Goal: Information Seeking & Learning: Check status

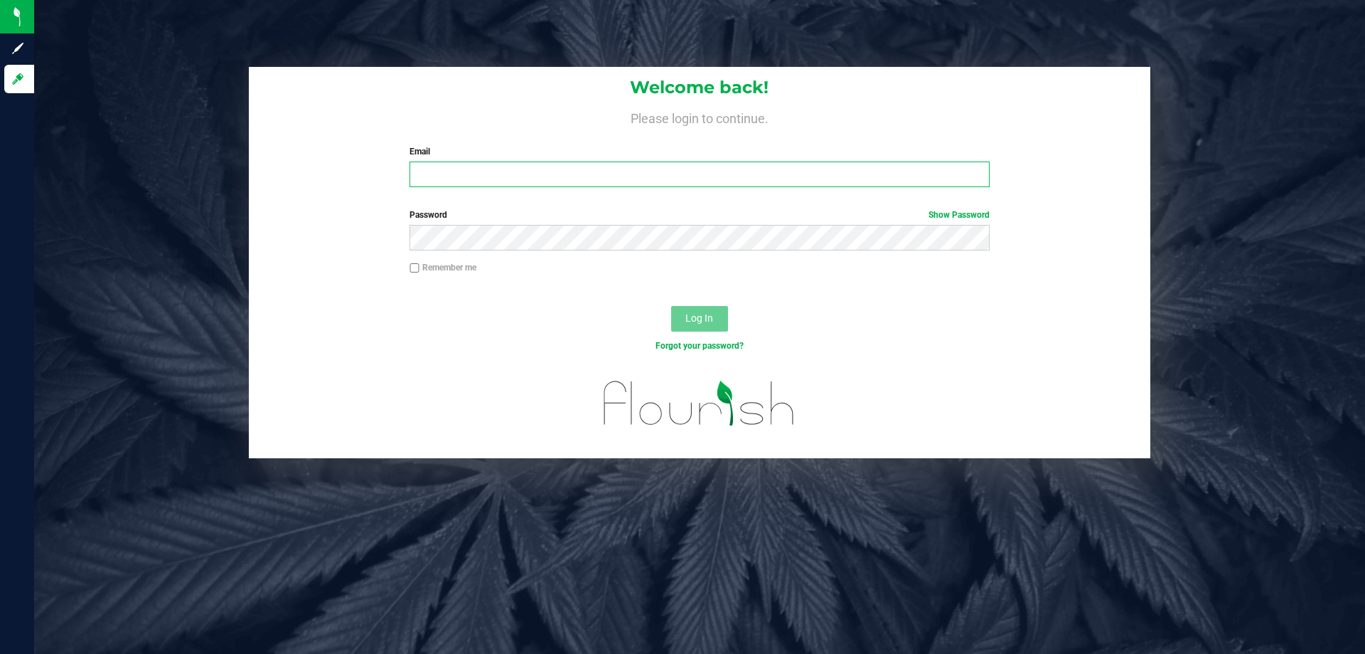
click at [578, 183] on input "Email" at bounding box center [700, 174] width 580 height 26
type input "[EMAIL_ADDRESS][DOMAIN_NAME]"
click at [671, 306] on button "Log In" at bounding box center [699, 319] width 57 height 26
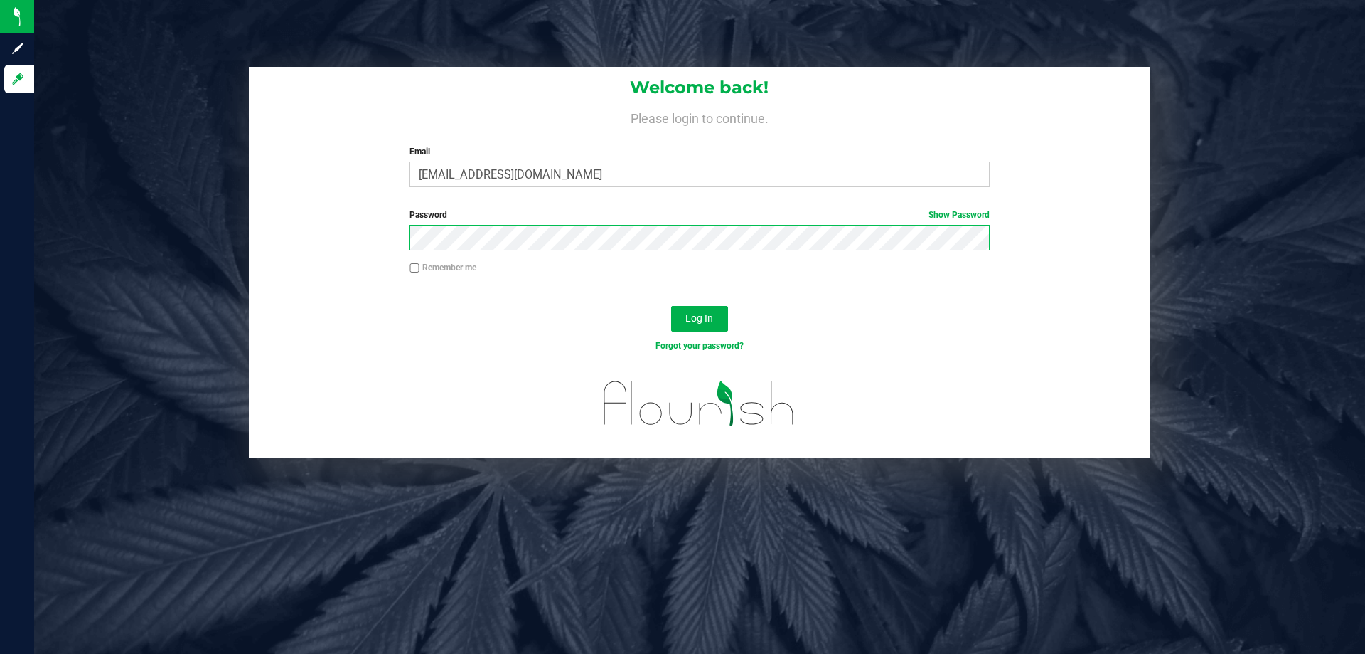
click at [671, 306] on button "Log In" at bounding box center [699, 319] width 57 height 26
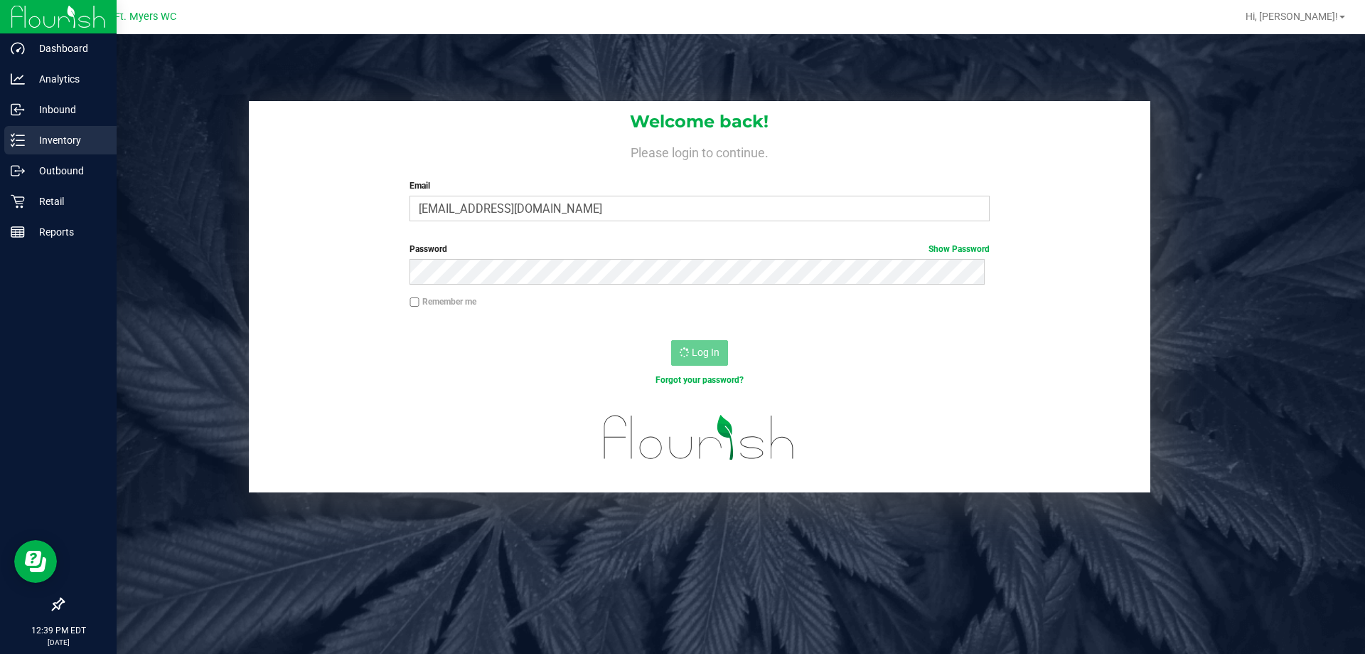
click at [28, 139] on p "Inventory" at bounding box center [67, 140] width 85 height 17
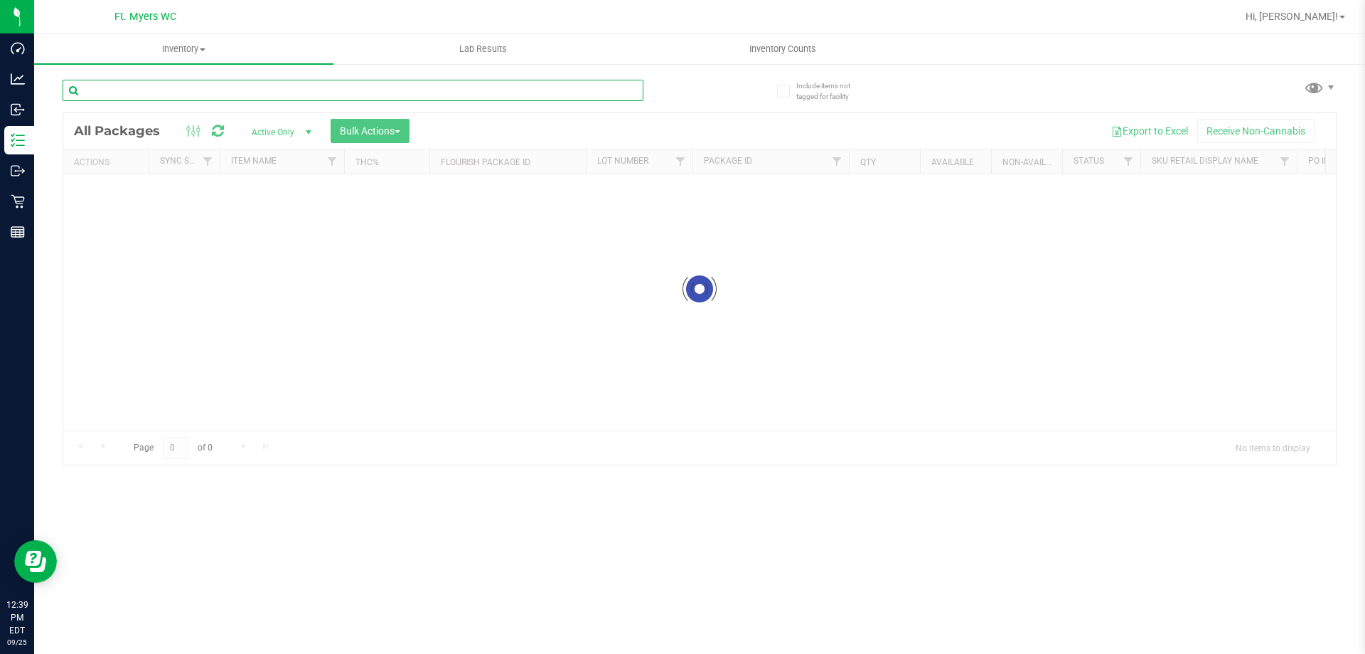
click at [182, 97] on input "text" at bounding box center [353, 90] width 581 height 21
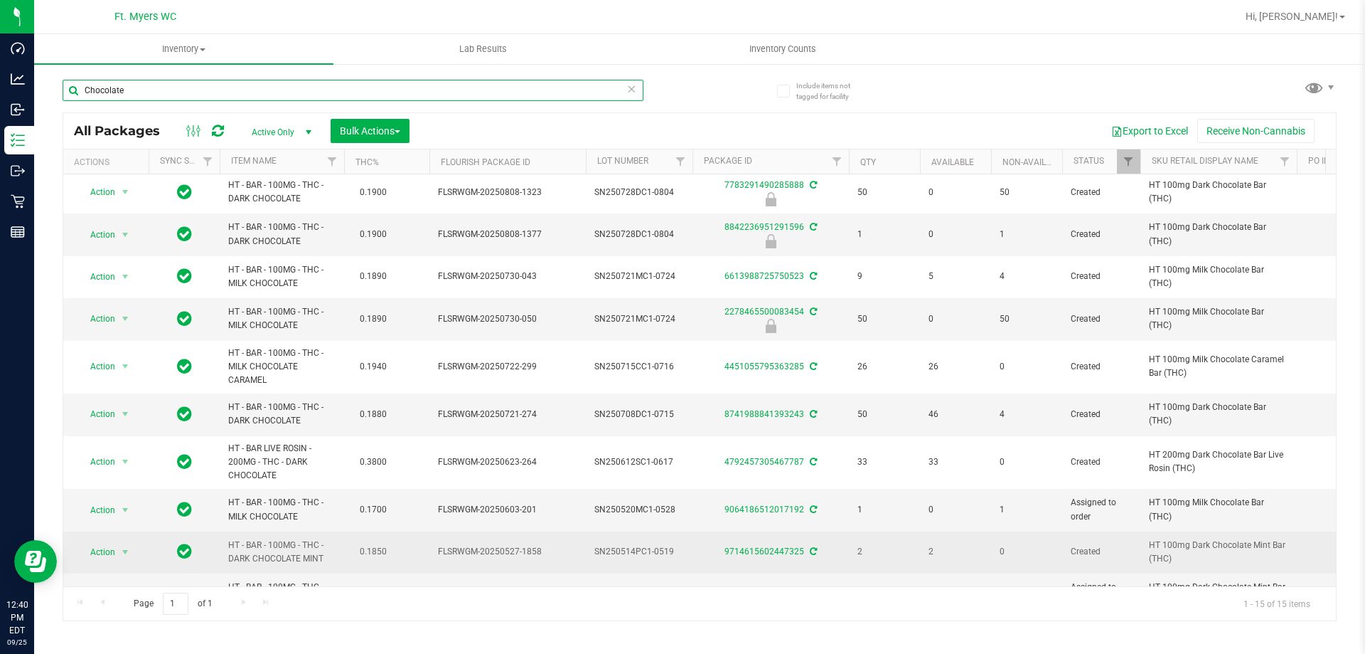
scroll to position [275, 0]
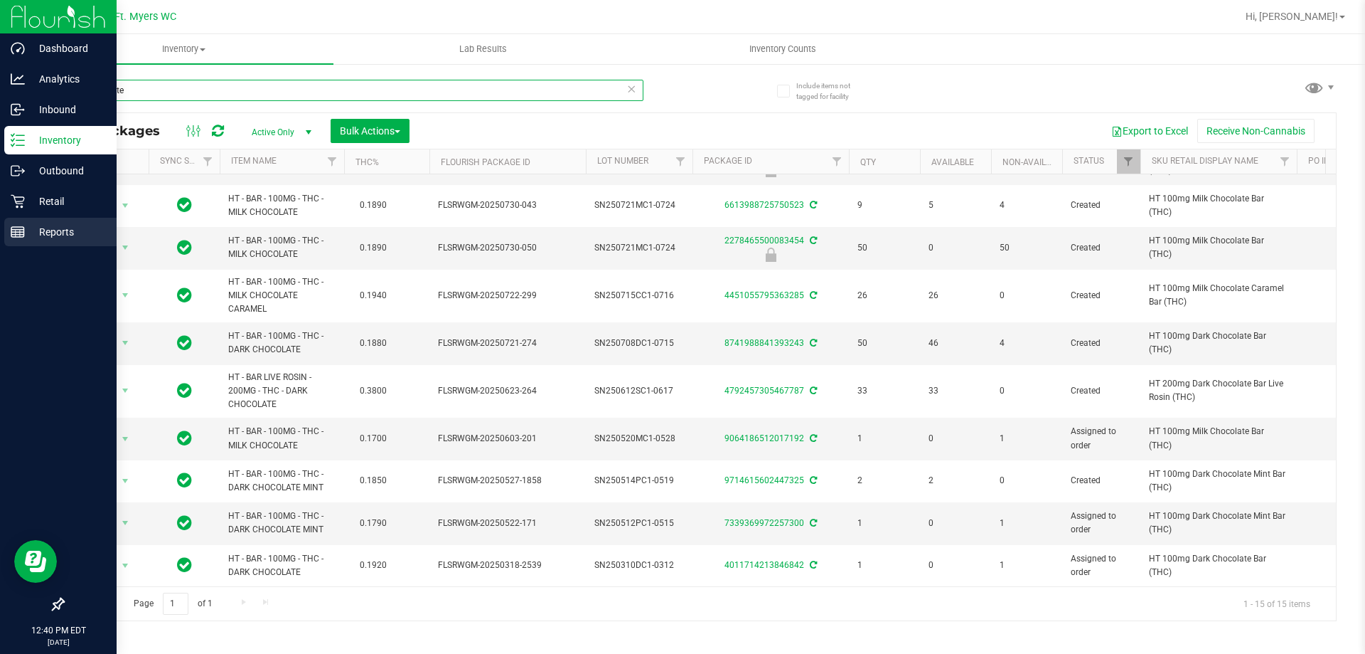
type input "Chocolate"
click at [36, 221] on div "Reports" at bounding box center [60, 232] width 112 height 28
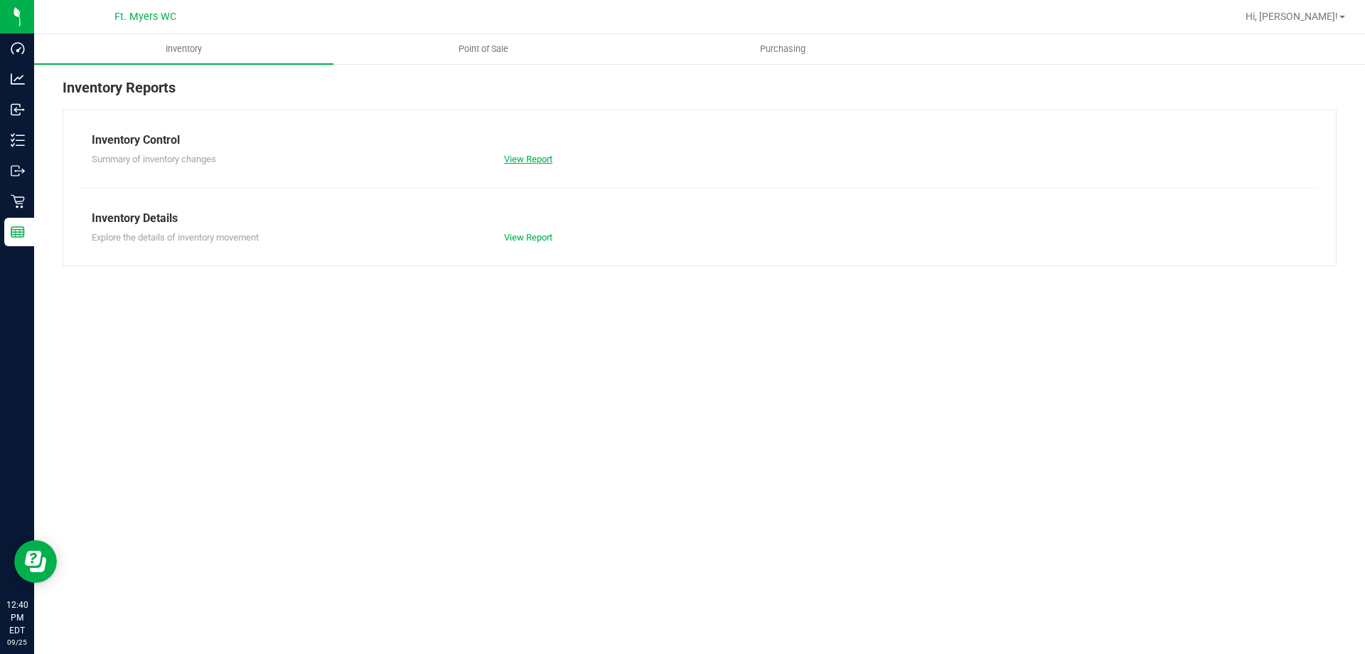
click at [526, 161] on link "View Report" at bounding box center [528, 159] width 48 height 11
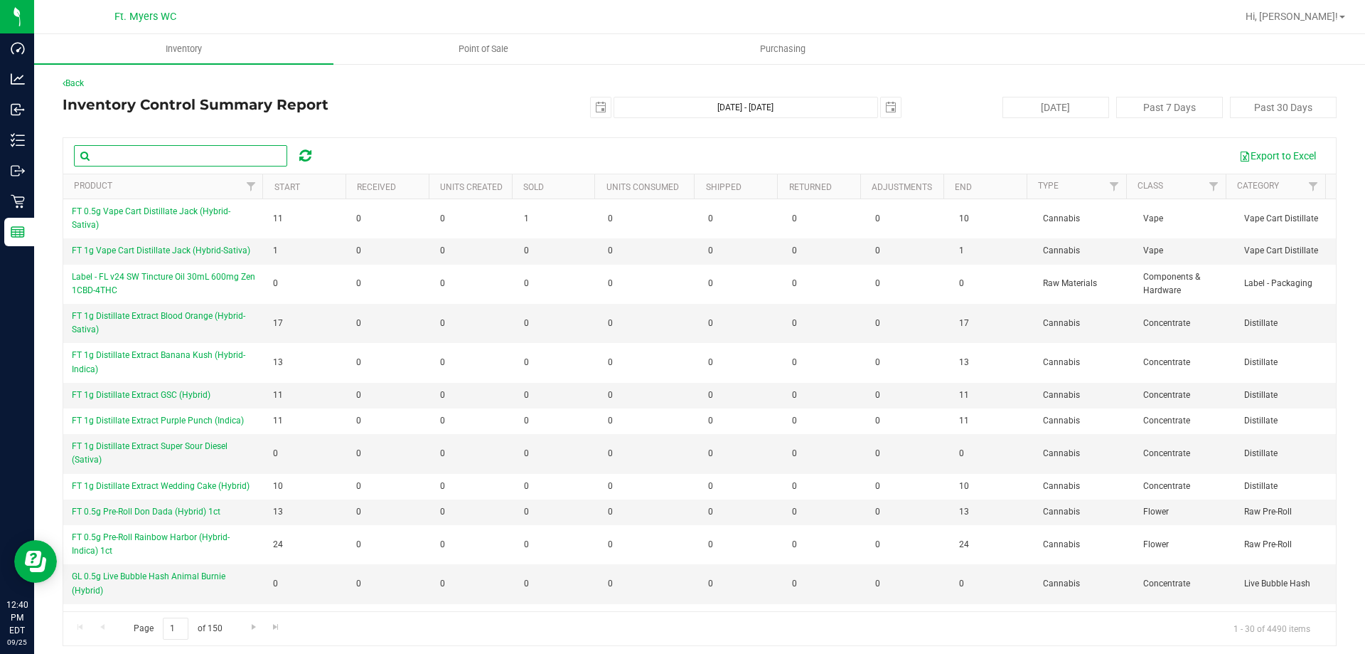
click at [238, 156] on input "text" at bounding box center [180, 155] width 213 height 21
type input "Chocolate"
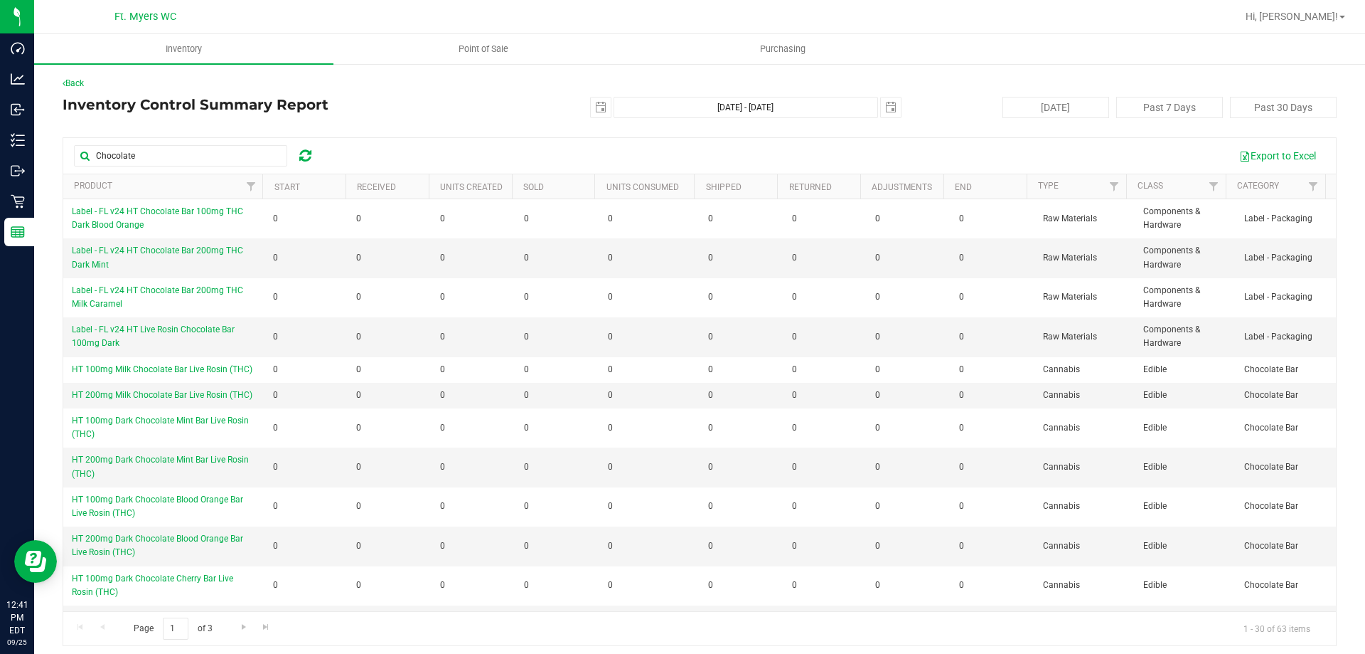
click at [553, 181] on th "Sold" at bounding box center [553, 186] width 83 height 25
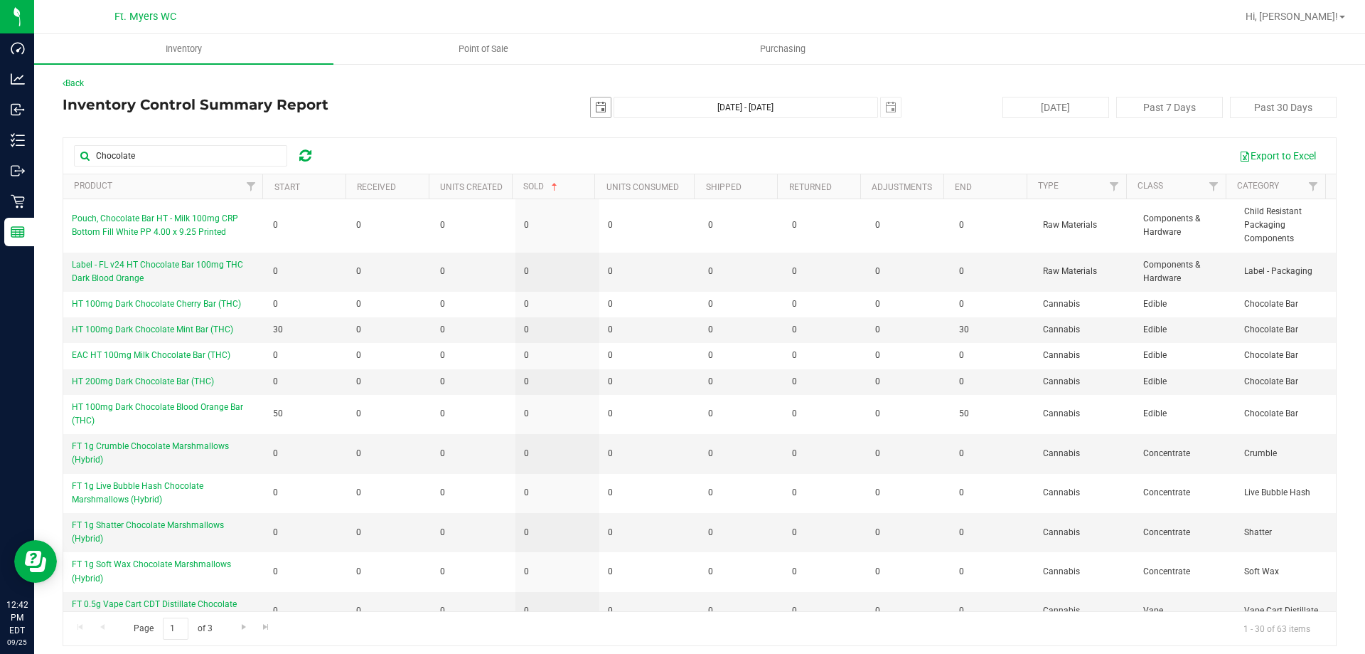
click at [595, 104] on span "select" at bounding box center [600, 107] width 11 height 11
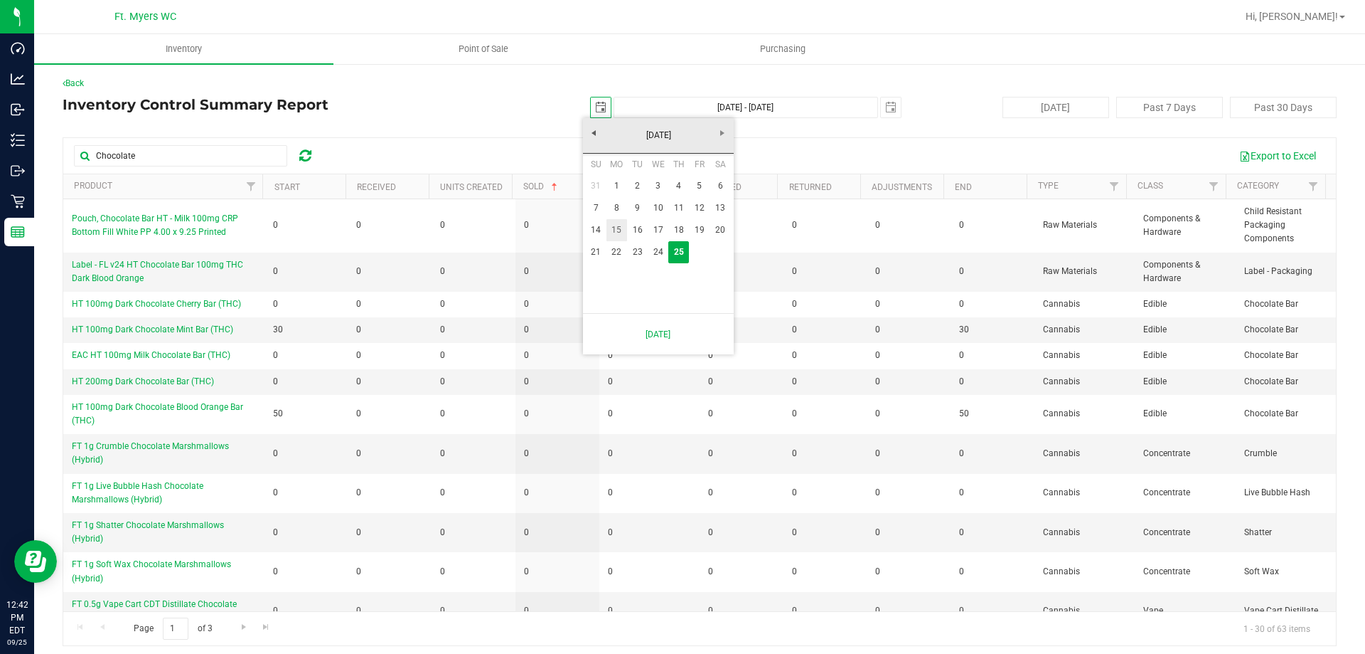
click at [614, 230] on link "15" at bounding box center [617, 230] width 21 height 22
type input "2025-09-15"
type input "Sep 15, 2025 - Sep 25, 2025"
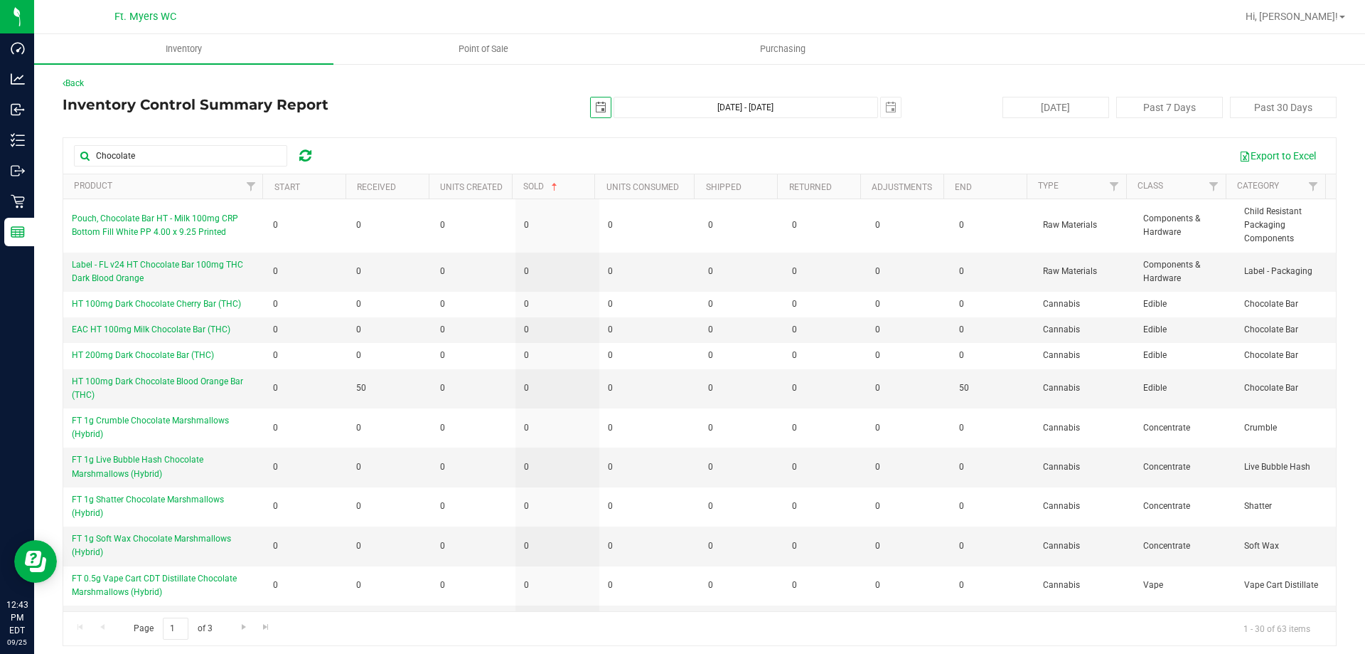
click at [317, 186] on th "Start" at bounding box center [303, 186] width 83 height 25
click at [477, 107] on div "2025-09-15 Sep 15, 2025 - Sep 25, 2025 2025-09-25" at bounding box center [693, 107] width 435 height 21
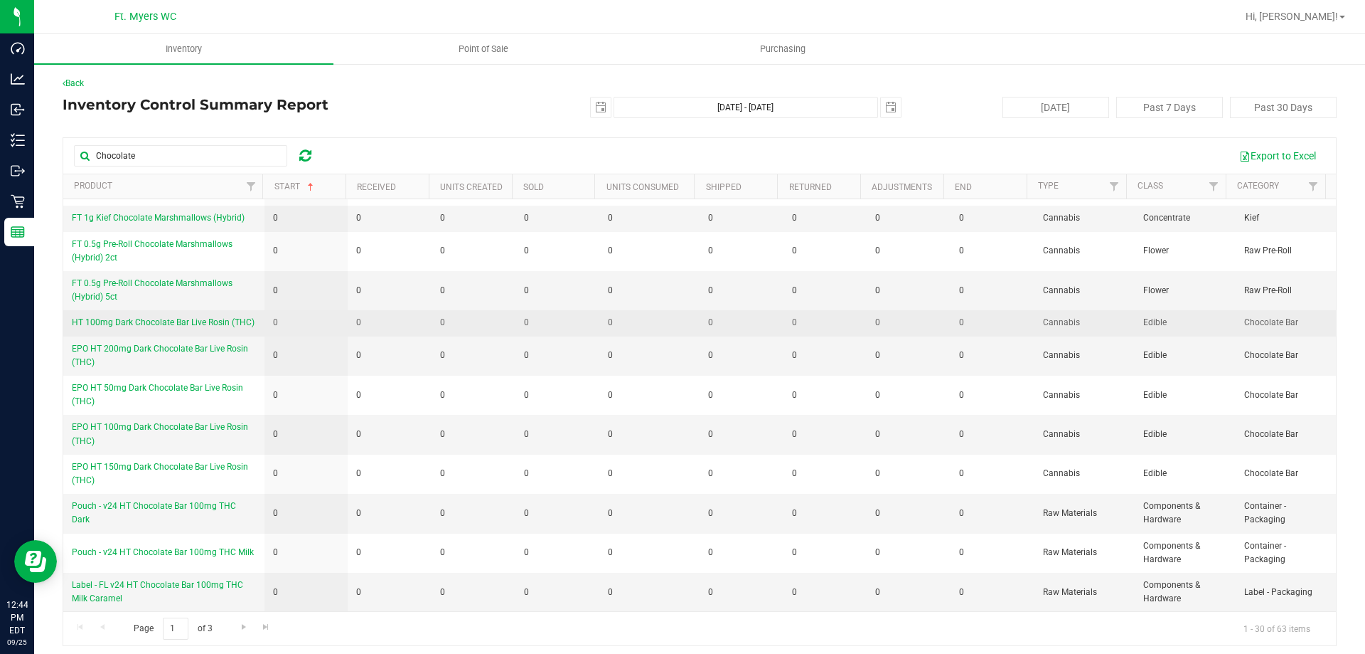
scroll to position [6, 0]
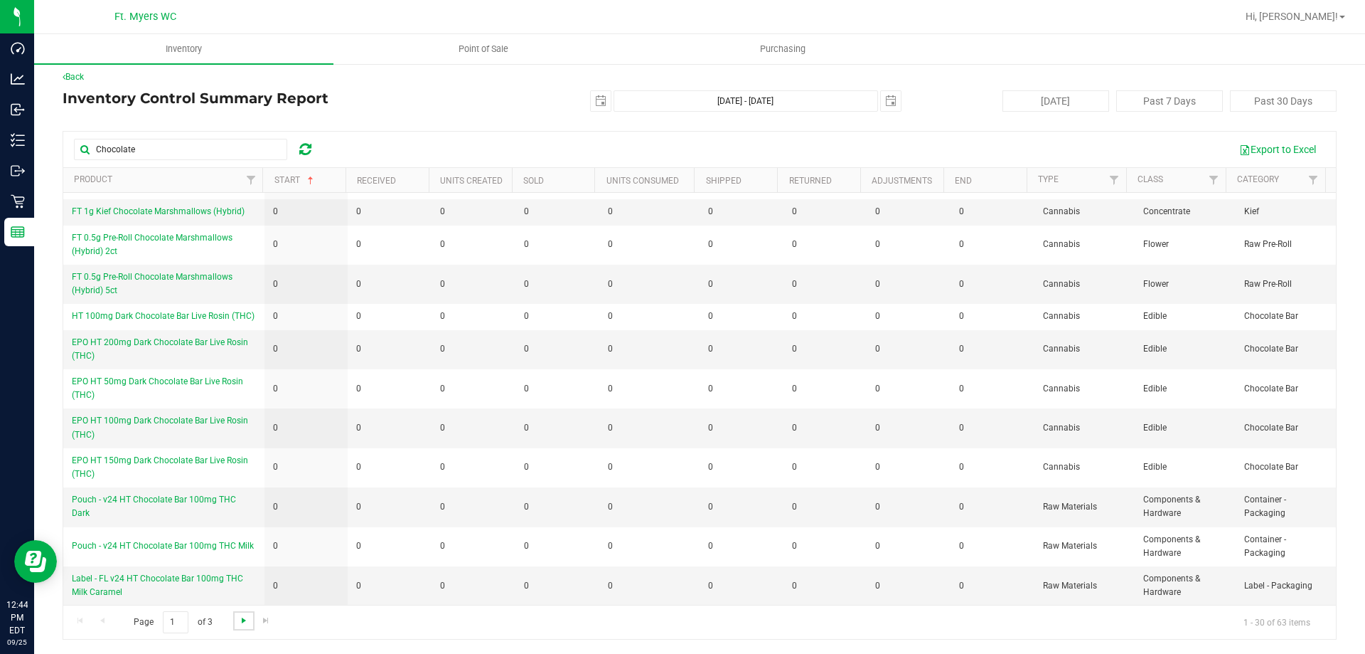
click at [245, 622] on span "Go to the next page" at bounding box center [243, 619] width 11 height 11
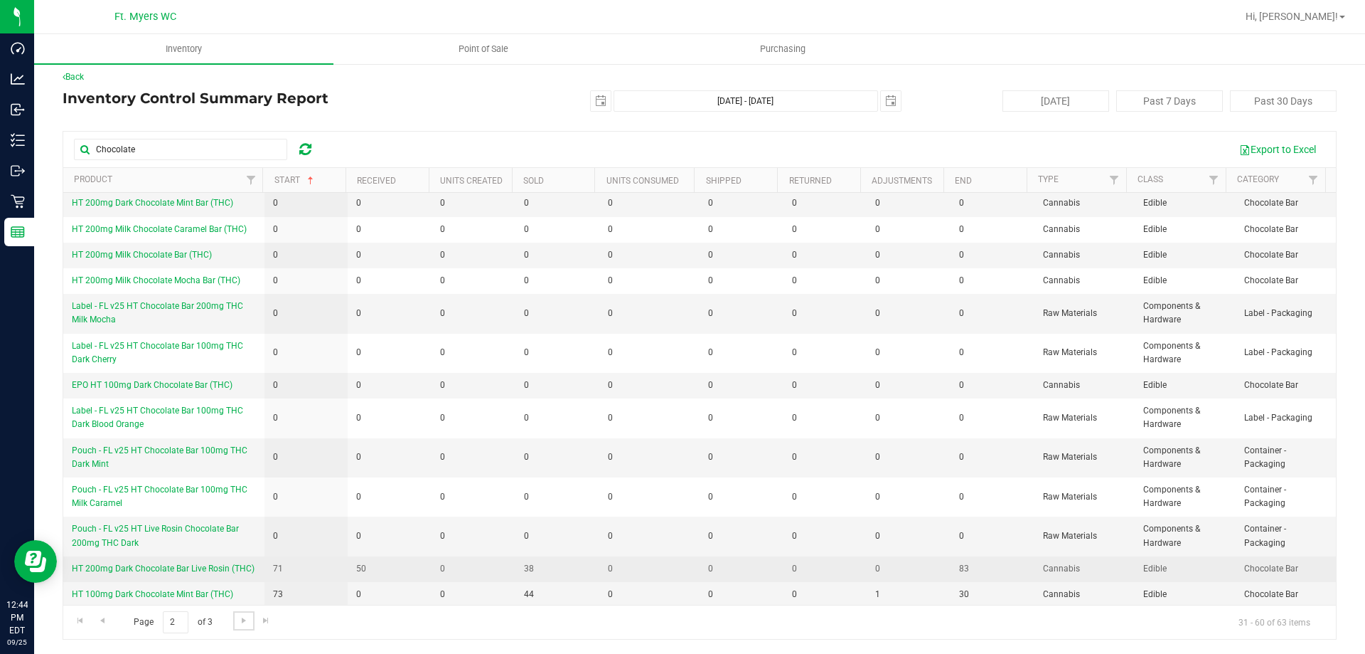
scroll to position [633, 0]
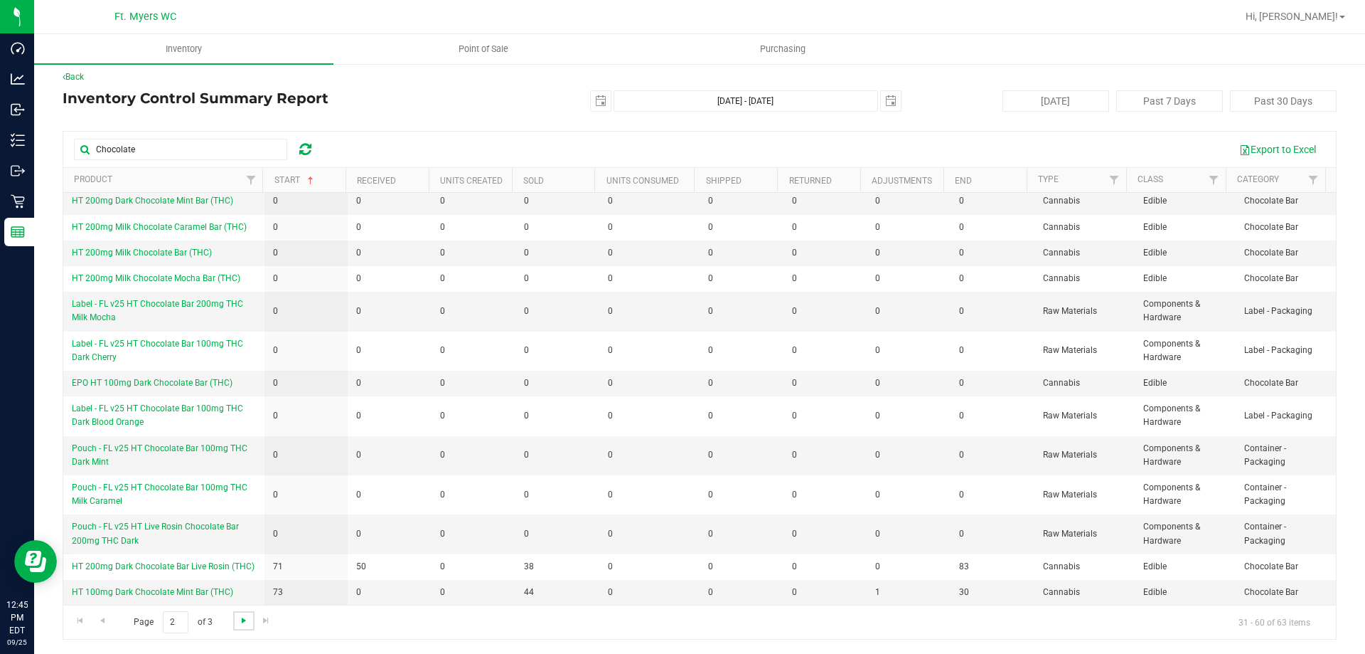
click at [246, 622] on span "Go to the next page" at bounding box center [243, 619] width 11 height 11
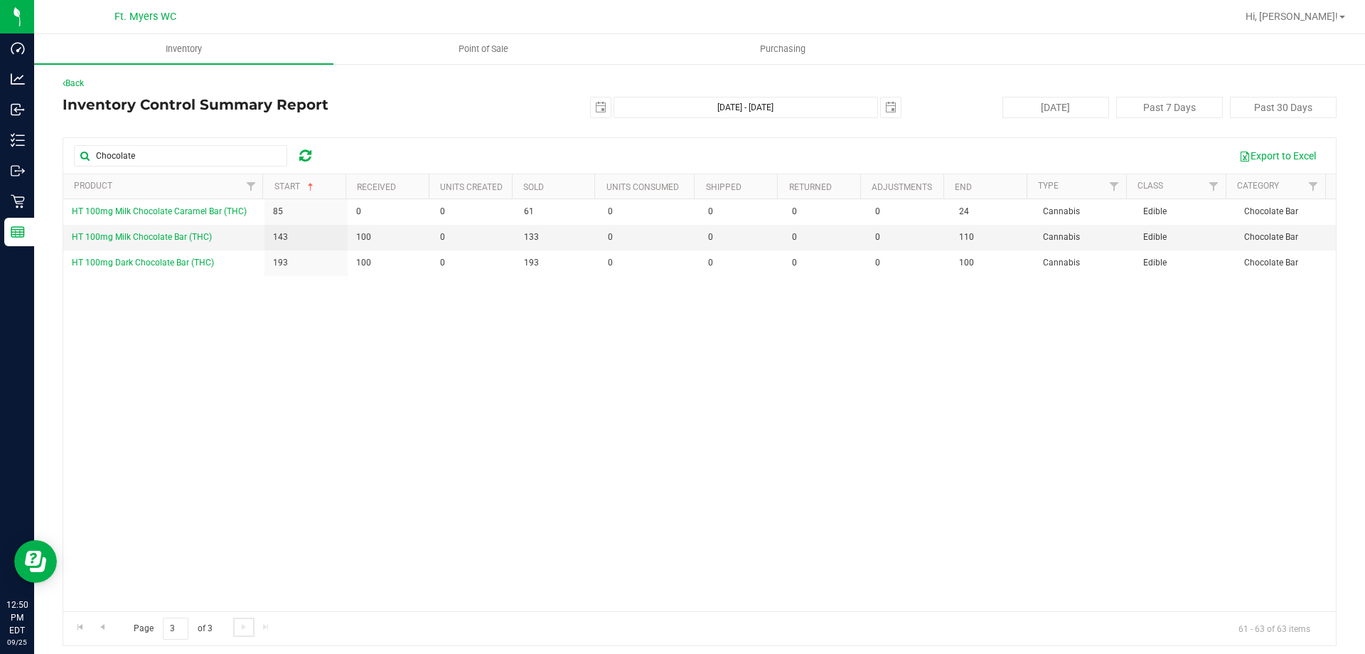
scroll to position [0, 0]
click at [307, 378] on div "HT 100mg Milk Chocolate Caramel Bar (THC) 85 0 0 61 0 0 0 0 24 Cannabis Edible …" at bounding box center [699, 405] width 1273 height 412
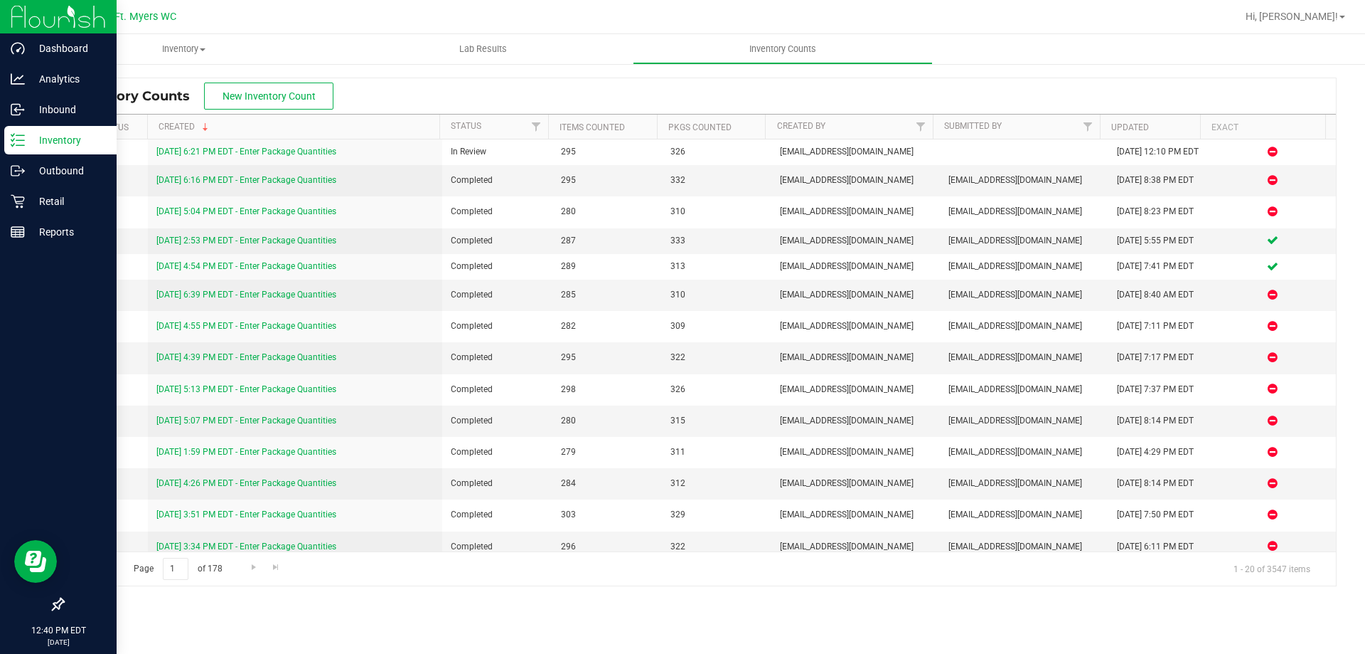
click at [5, 139] on div "Inventory" at bounding box center [60, 140] width 112 height 28
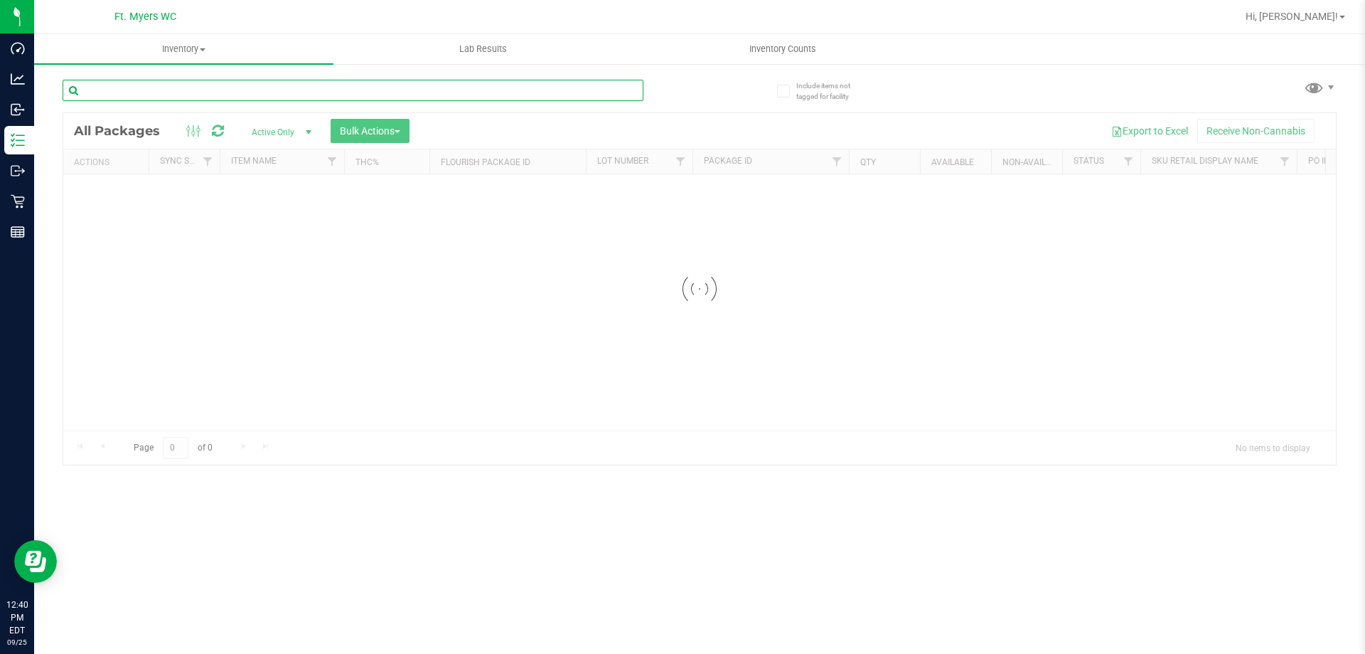
click at [329, 89] on input "text" at bounding box center [353, 90] width 581 height 21
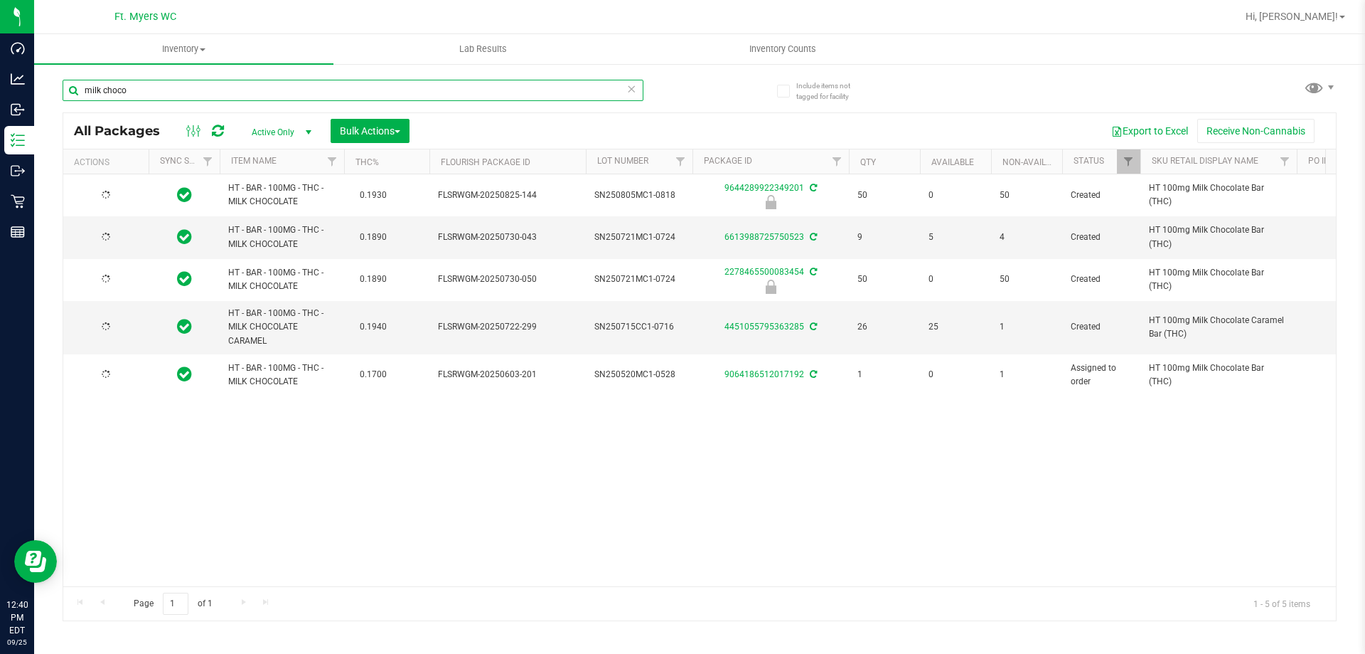
type input "milk choco"
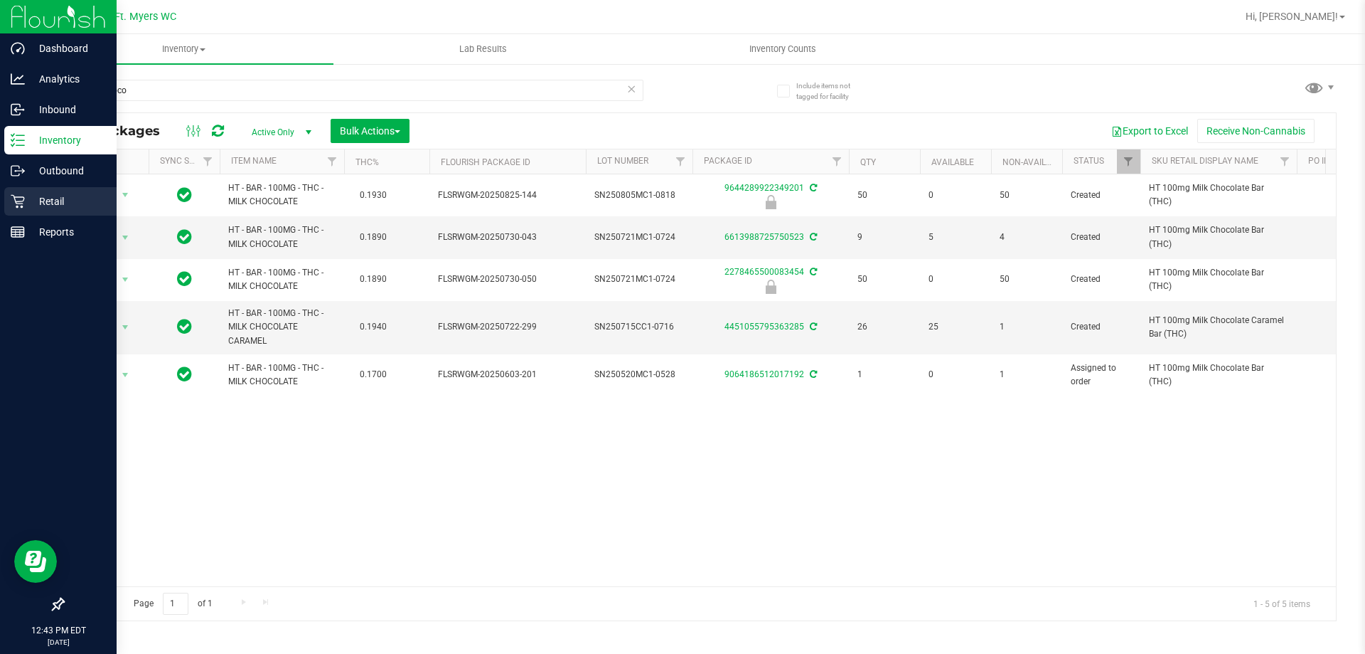
click at [28, 204] on p "Retail" at bounding box center [67, 201] width 85 height 17
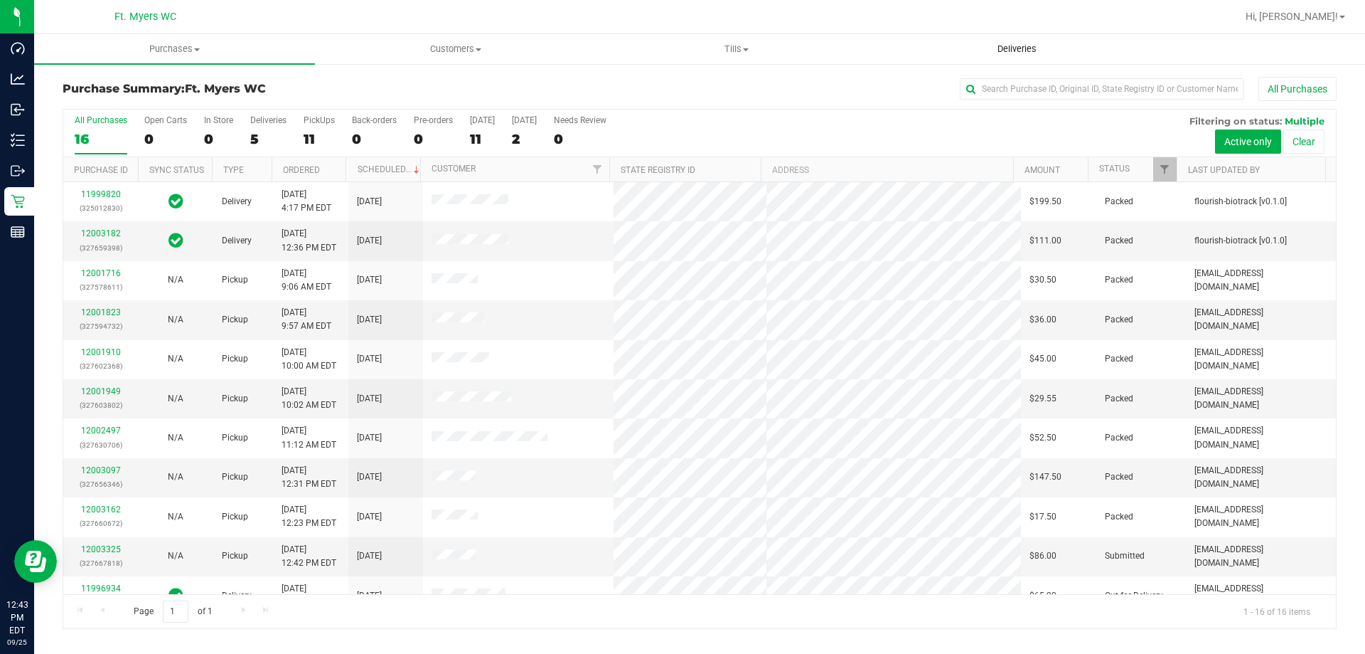
click at [1030, 41] on uib-tab-heading "Deliveries" at bounding box center [1017, 49] width 279 height 28
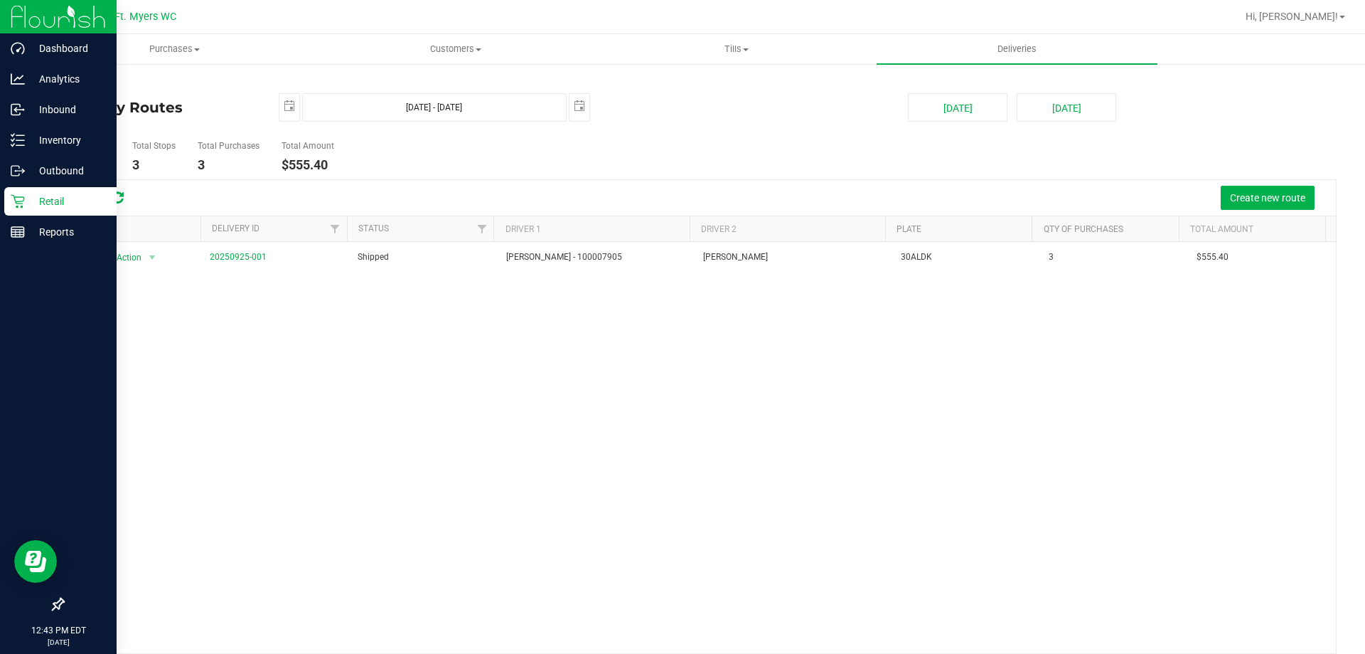
click at [49, 202] on p "Retail" at bounding box center [67, 201] width 85 height 17
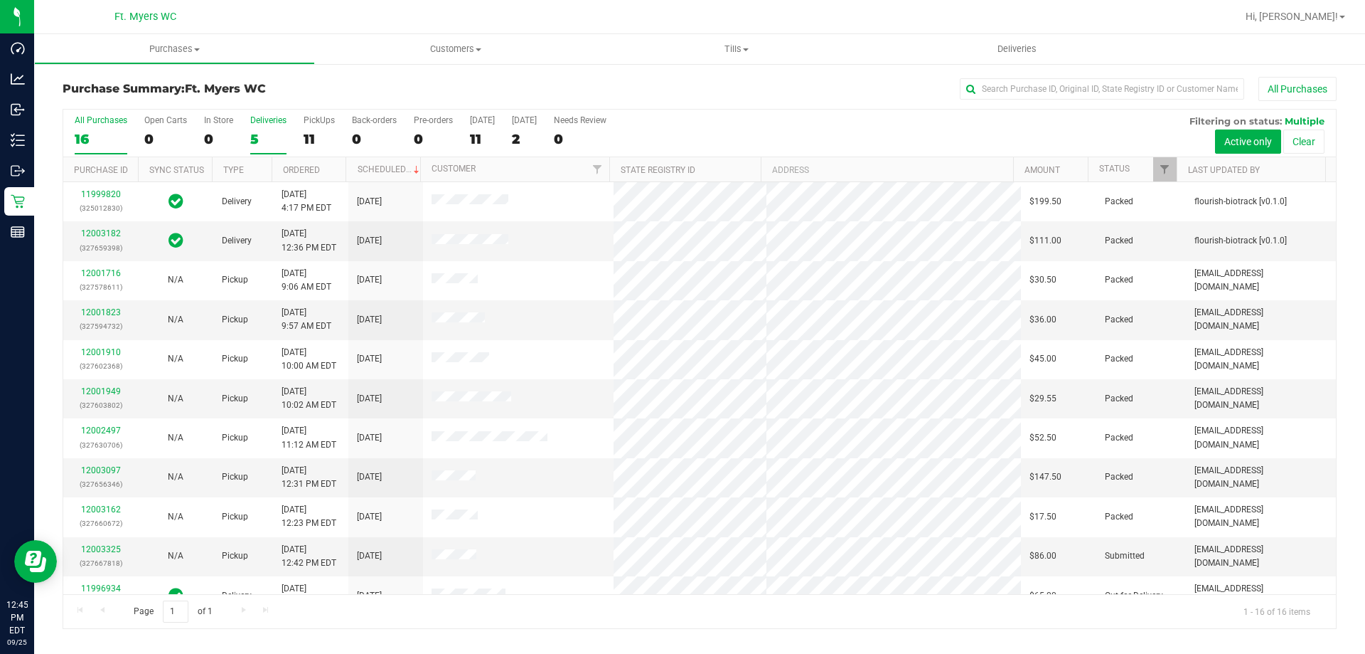
click at [262, 132] on div "5" at bounding box center [268, 139] width 36 height 16
click at [0, 0] on input "Deliveries 5" at bounding box center [0, 0] width 0 height 0
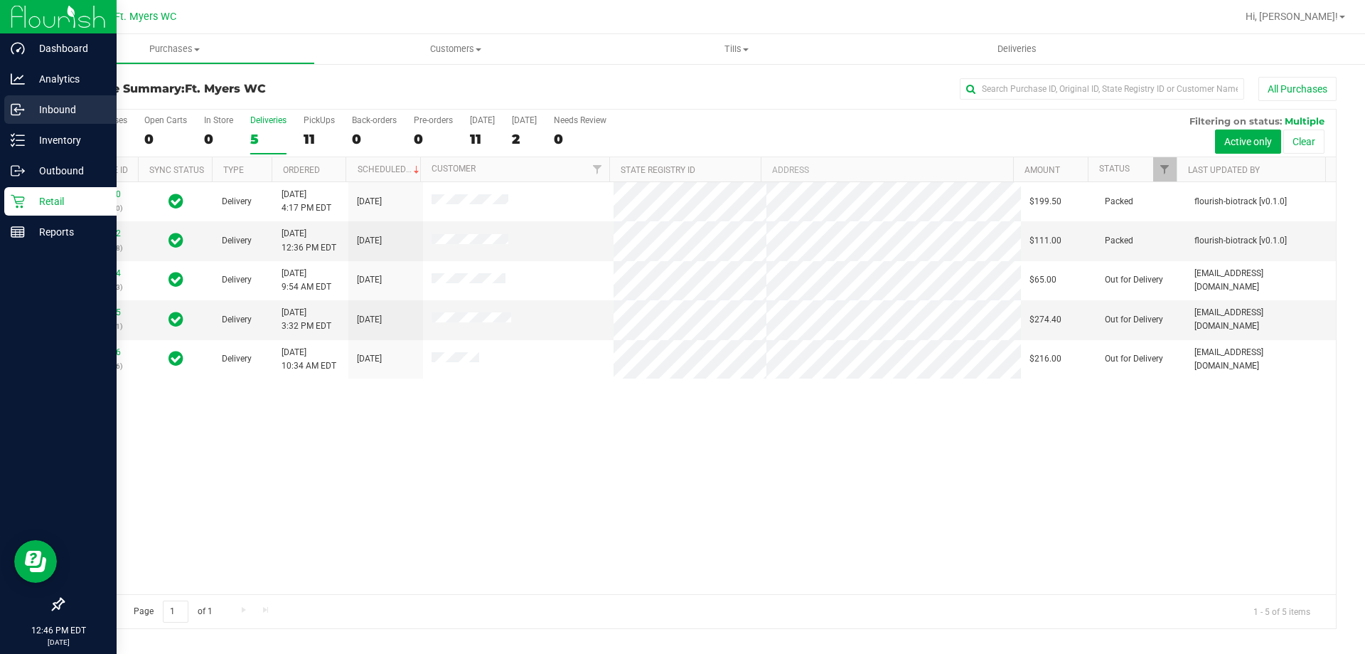
click at [14, 116] on icon at bounding box center [18, 109] width 14 height 14
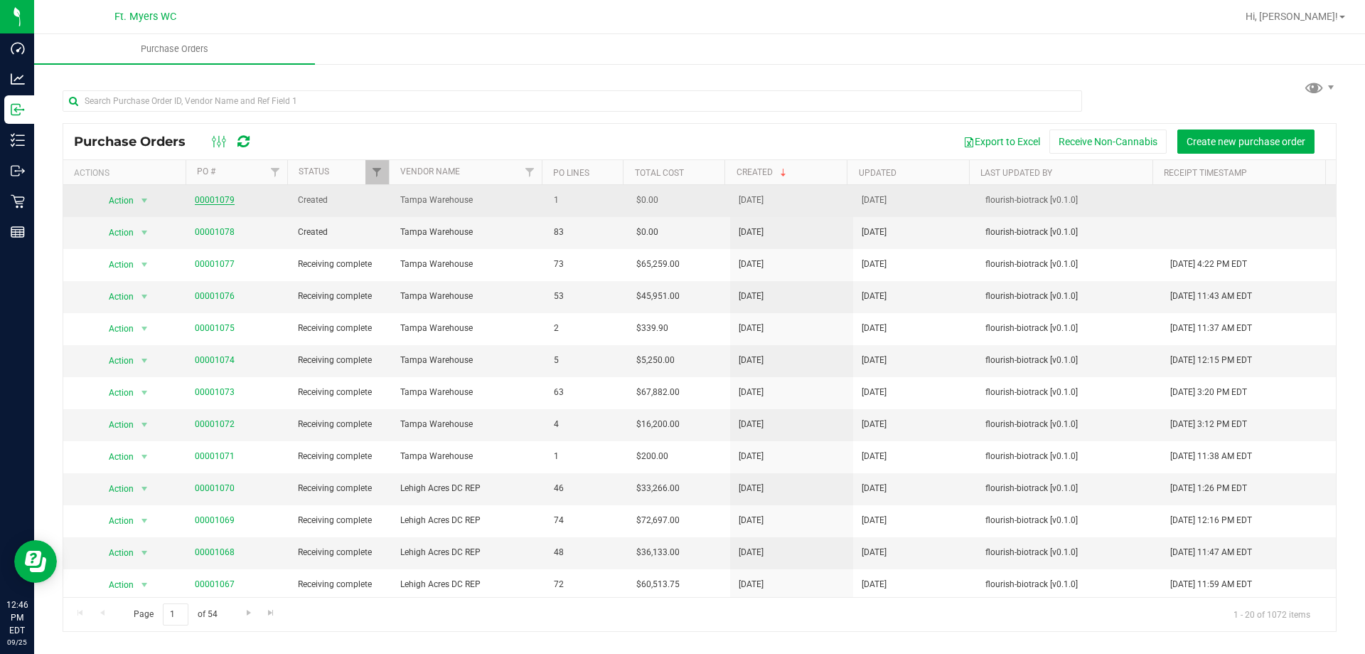
click at [212, 204] on link "00001079" at bounding box center [215, 200] width 40 height 10
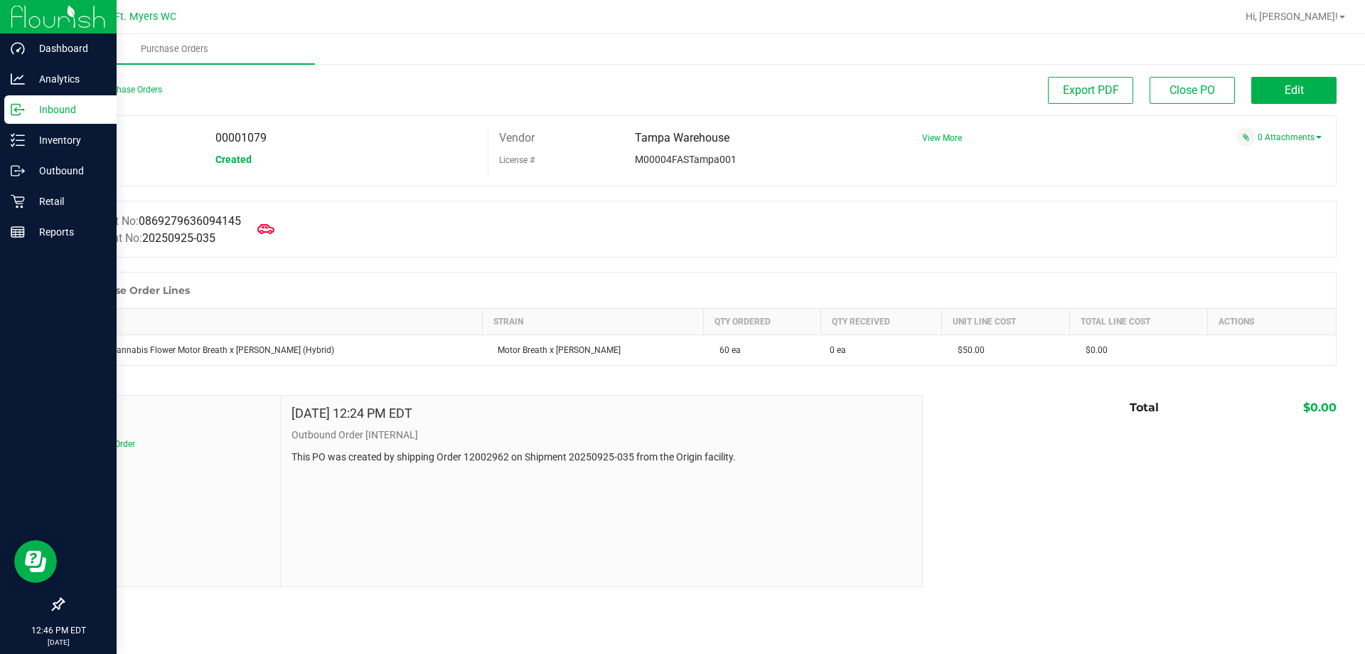
click at [27, 107] on p "Inbound" at bounding box center [67, 109] width 85 height 17
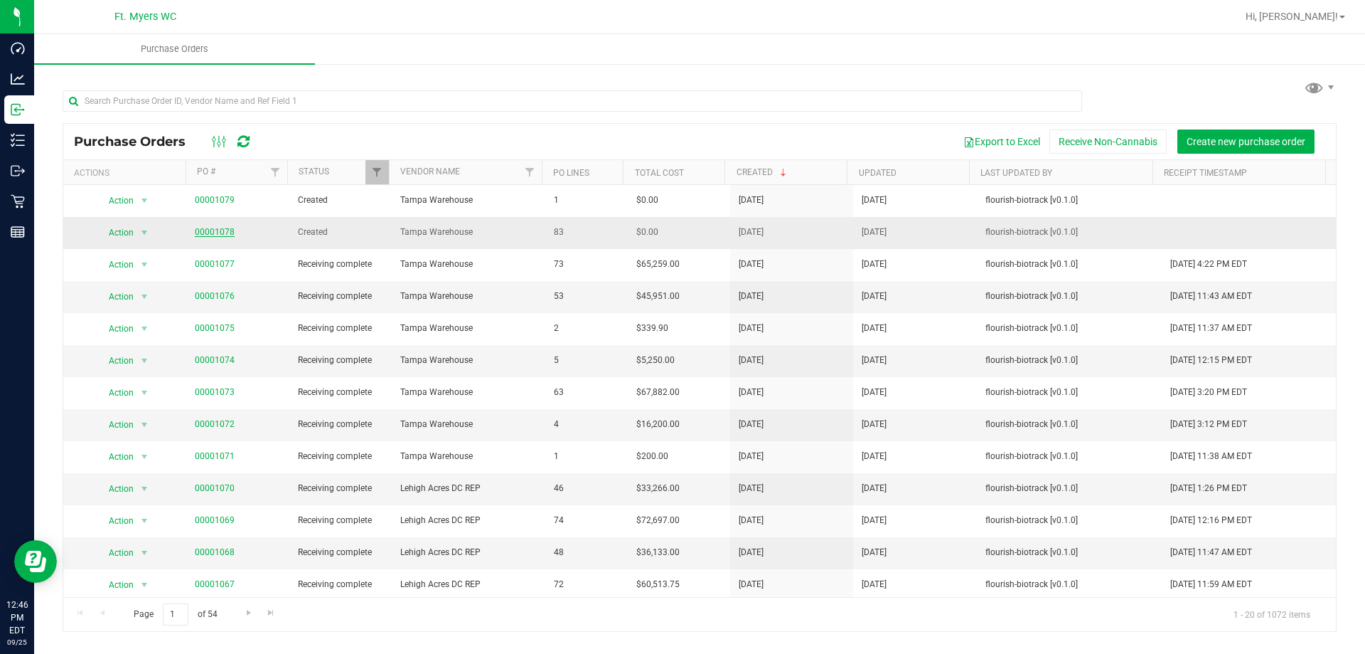
click at [220, 229] on link "00001078" at bounding box center [215, 232] width 40 height 10
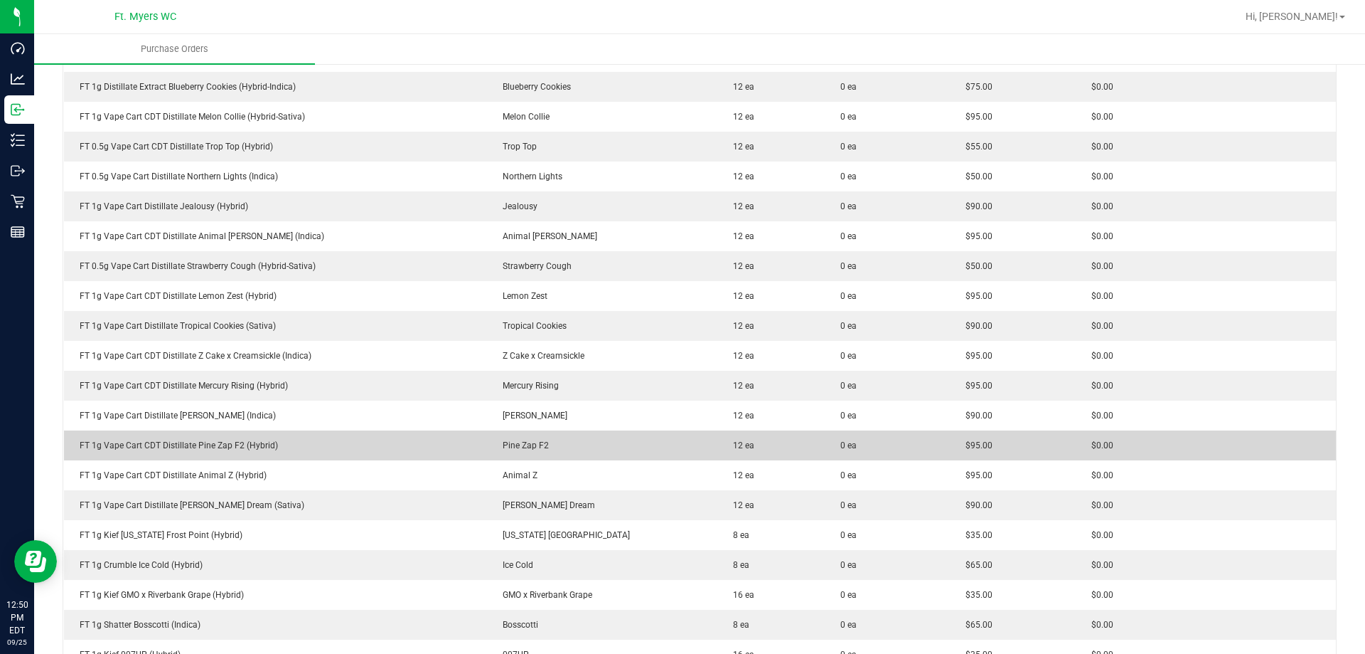
scroll to position [1991, 0]
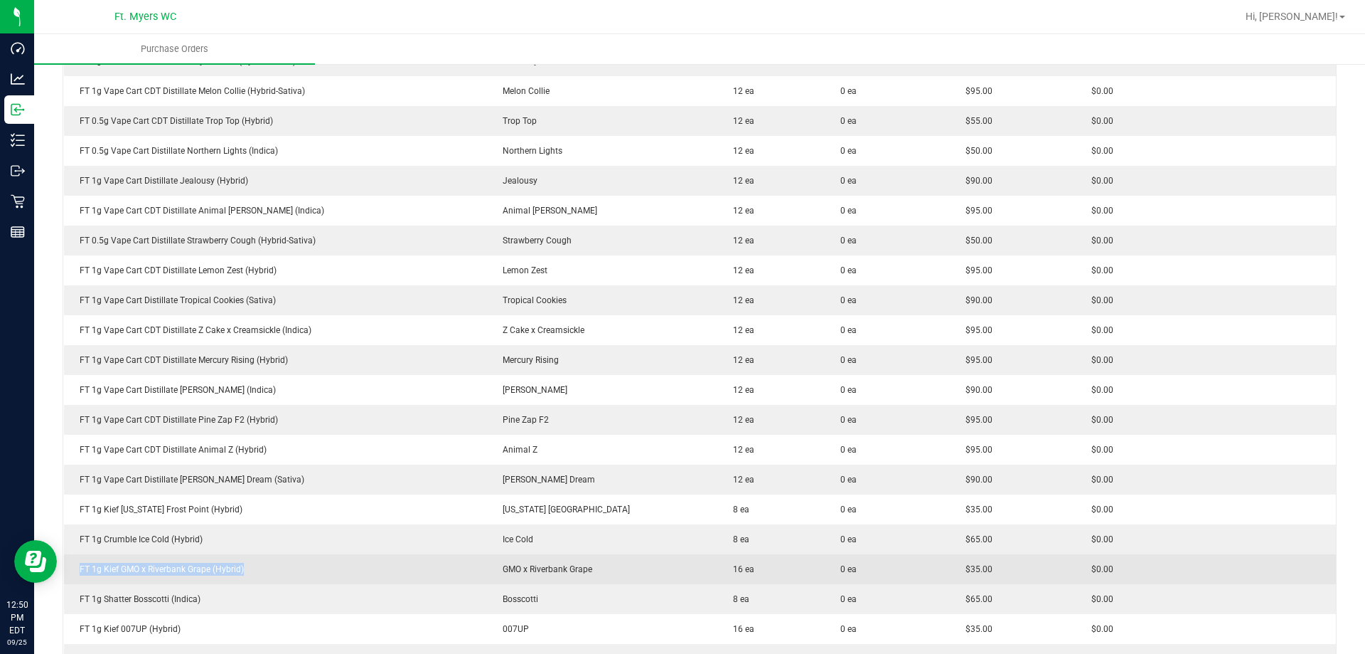
drag, startPoint x: 252, startPoint y: 572, endPoint x: 77, endPoint y: 573, distance: 175.7
click at [77, 573] on div "FT 1g Kief GMO x Riverbank Grape (Hybrid)" at bounding box center [276, 569] width 407 height 13
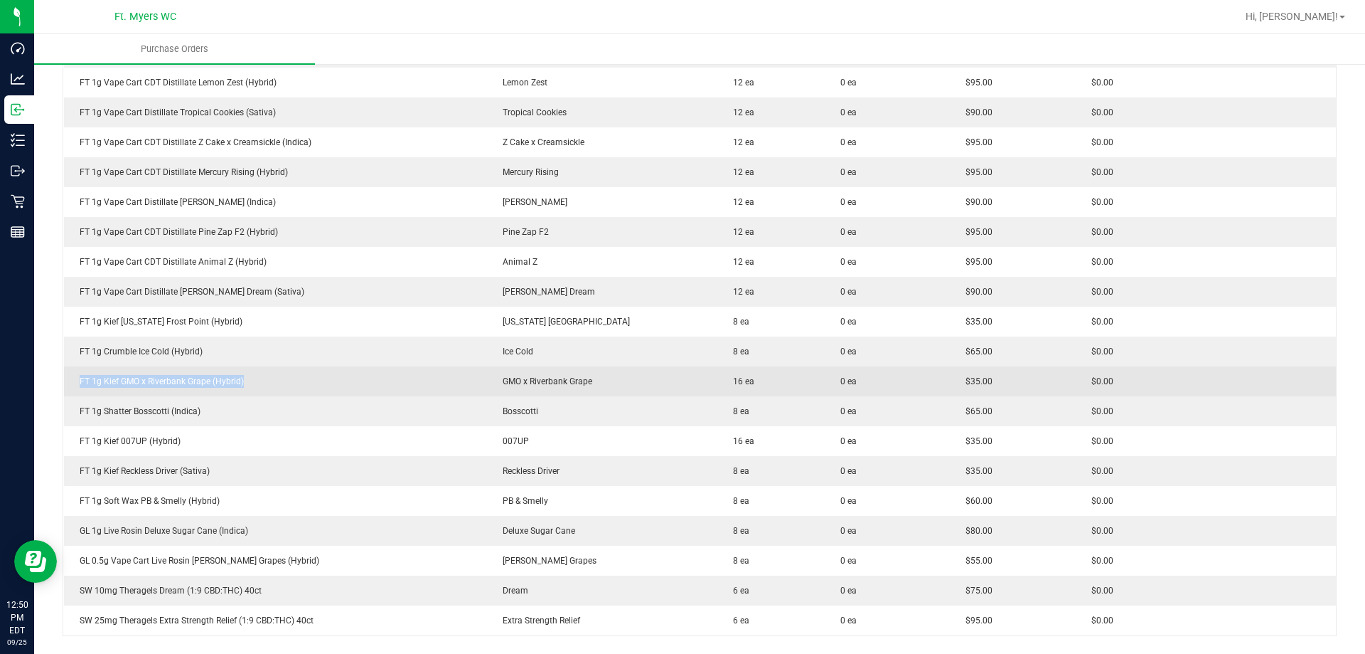
scroll to position [2205, 0]
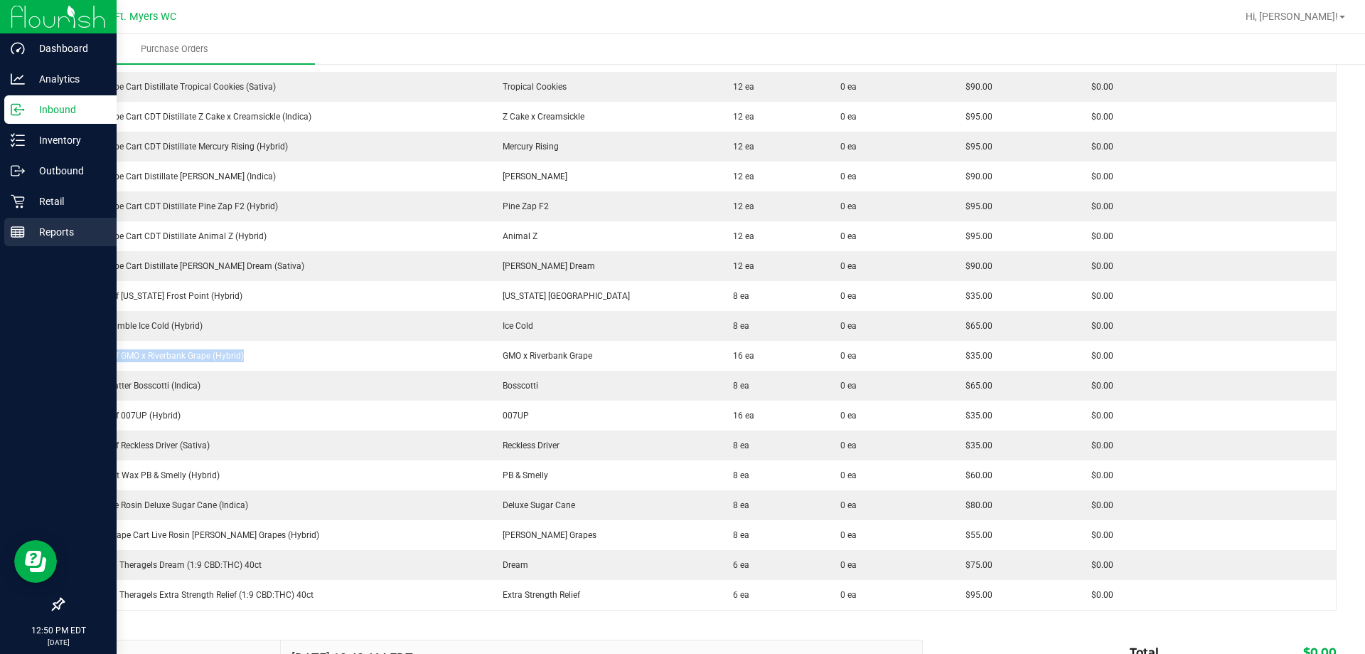
click at [16, 223] on div "Reports" at bounding box center [60, 232] width 112 height 28
